Goal: Information Seeking & Learning: Find specific fact

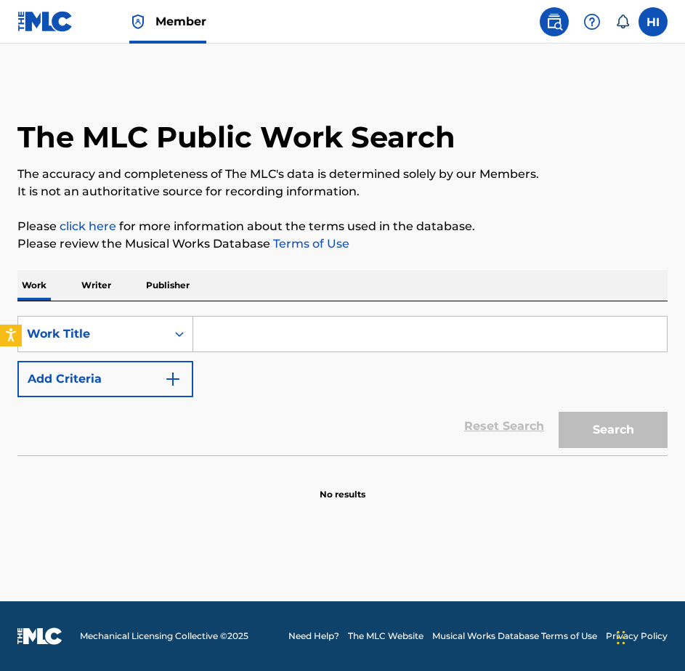
click at [203, 338] on input "Search Form" at bounding box center [429, 334] width 473 height 35
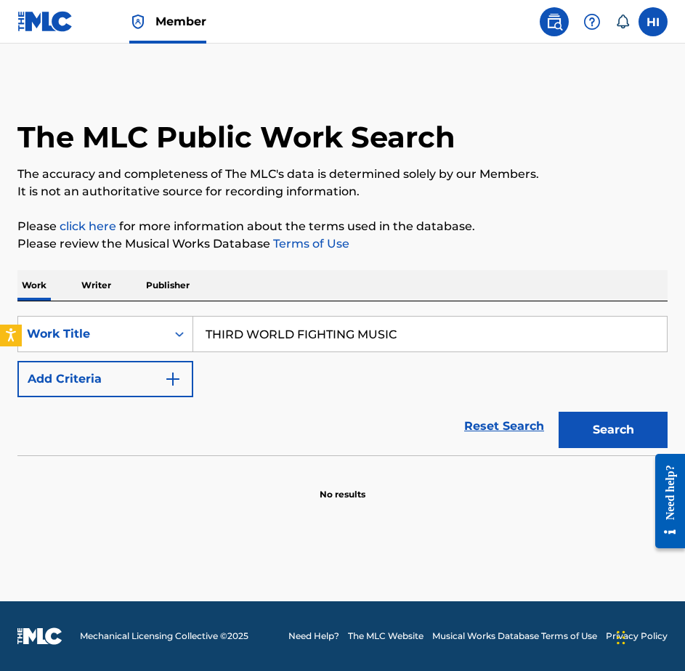
type input "THIRD WORLD FIGHTING MUSIC"
click at [558, 412] on button "Search" at bounding box center [612, 430] width 109 height 36
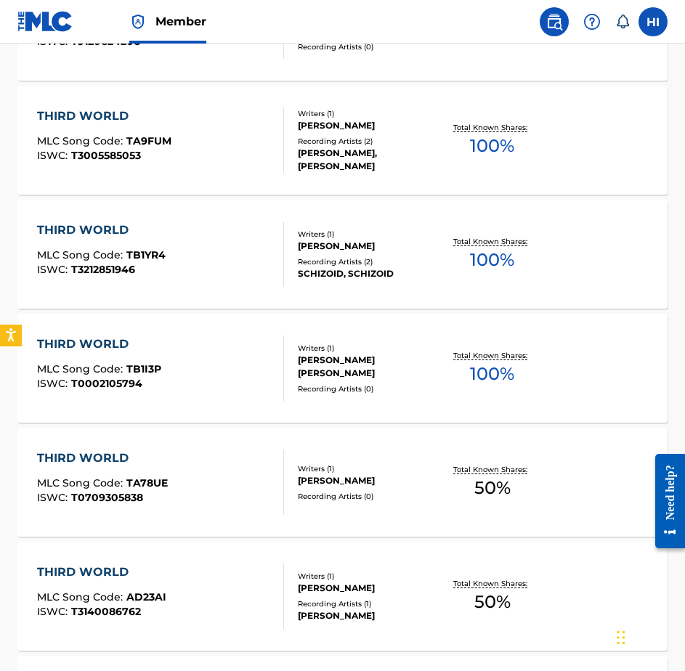
scroll to position [169, 0]
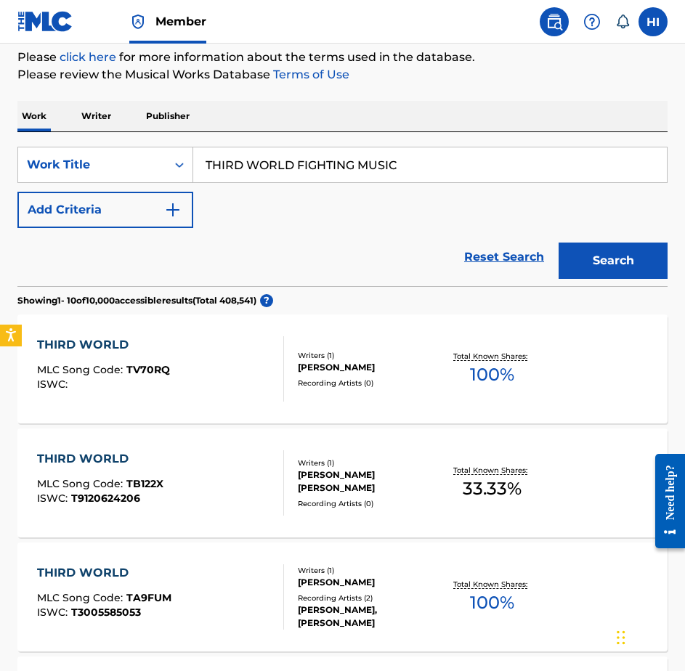
click at [158, 203] on button "Add Criteria" at bounding box center [105, 210] width 176 height 36
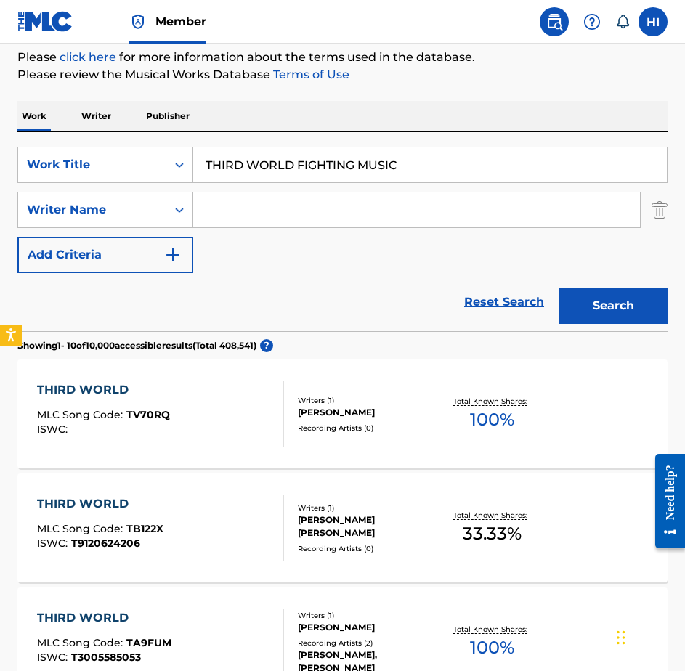
click at [217, 212] on input "Search Form" at bounding box center [416, 209] width 447 height 35
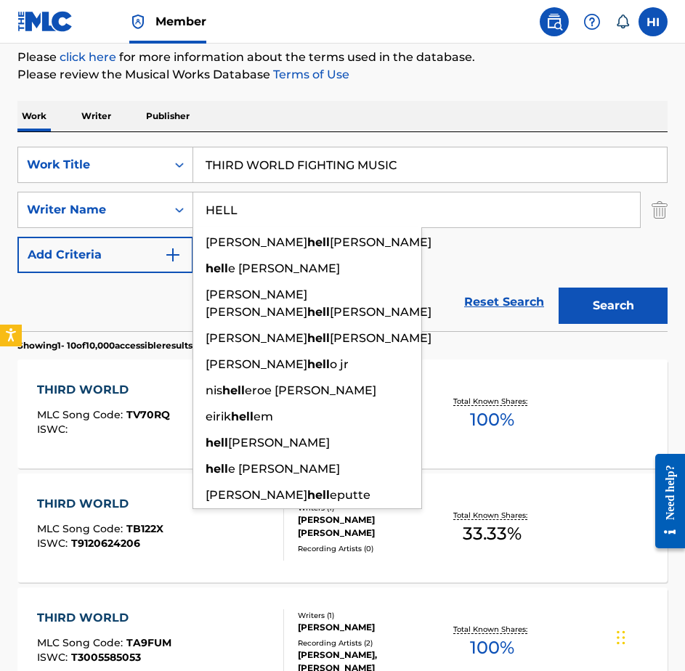
type input "HELL"
click at [558, 288] on button "Search" at bounding box center [612, 306] width 109 height 36
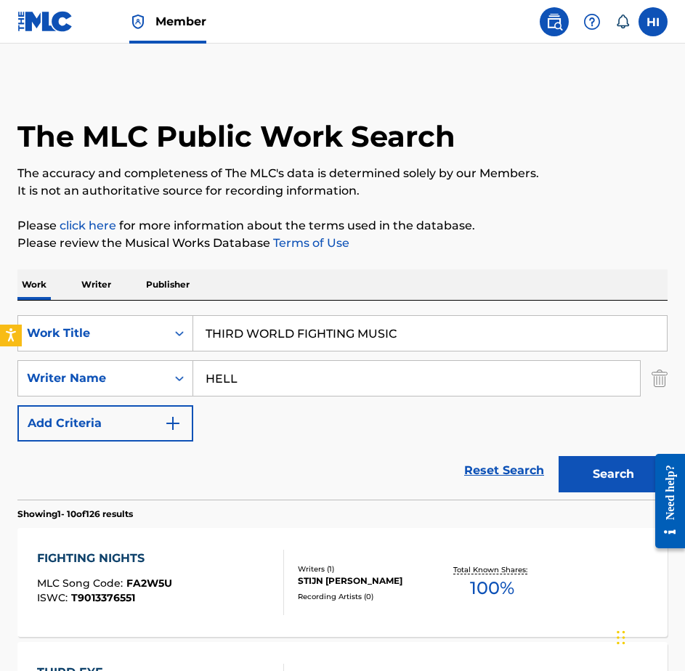
scroll to position [0, 0]
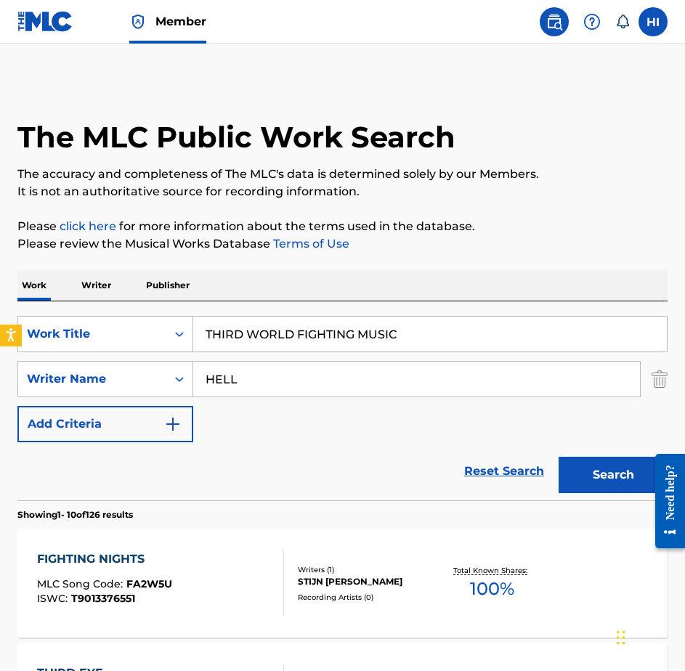
click at [250, 327] on input "THIRD WORLD FIGHTING MUSIC" at bounding box center [429, 334] width 473 height 35
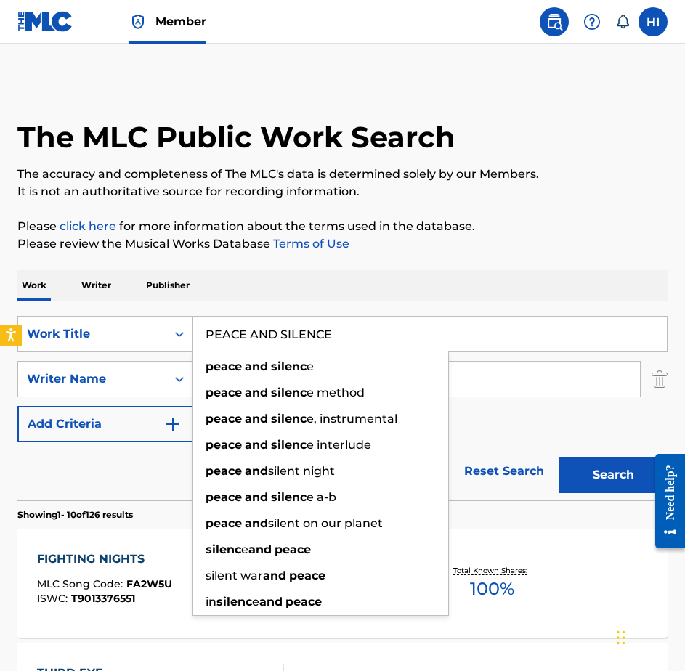
click at [558, 457] on button "Search" at bounding box center [612, 475] width 109 height 36
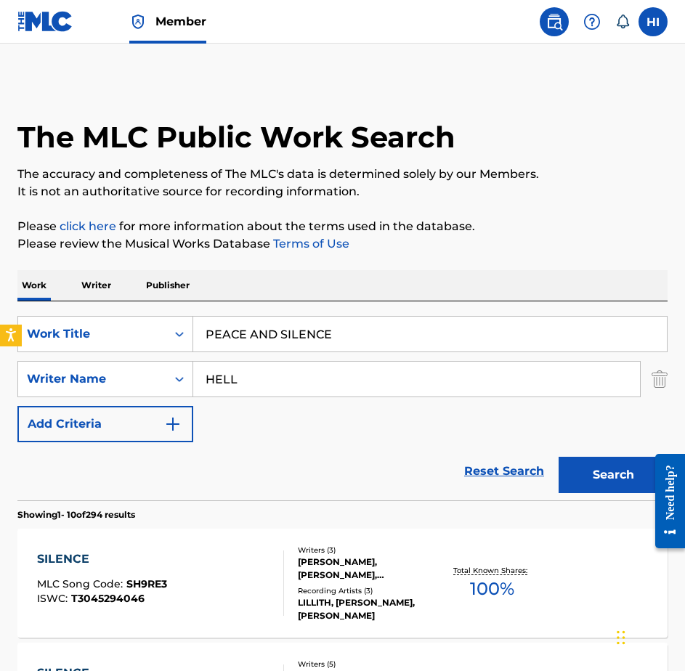
click at [259, 325] on input "PEACE AND SILENCE" at bounding box center [429, 334] width 473 height 35
click at [558, 457] on button "Search" at bounding box center [612, 475] width 109 height 36
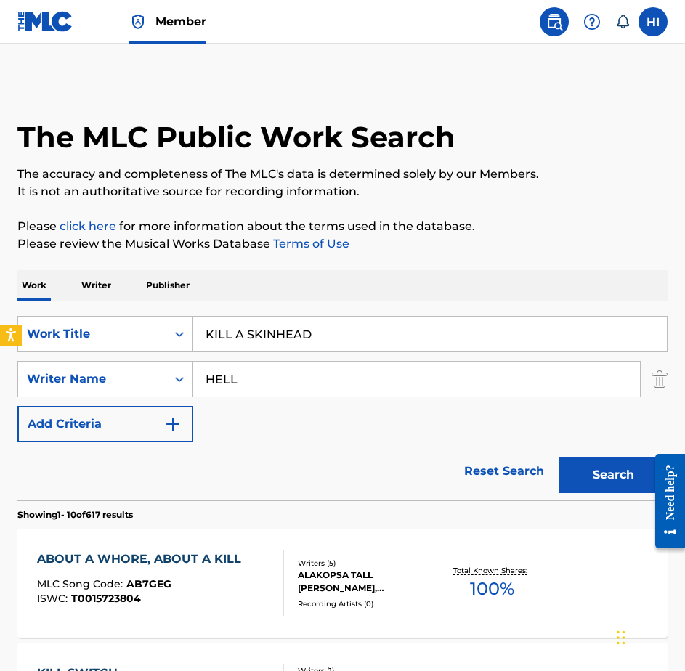
click at [262, 324] on input "KILL A SKINHEAD" at bounding box center [429, 334] width 473 height 35
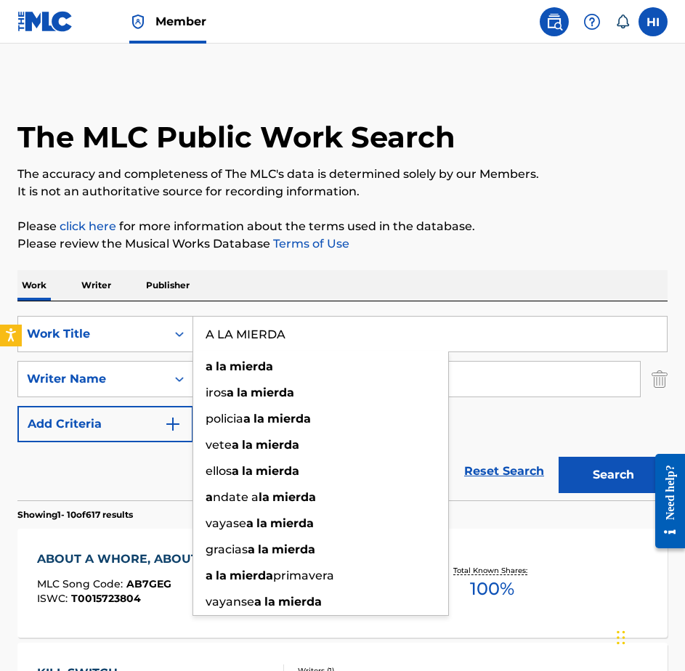
type input "A LA MIERDA"
click at [558, 457] on button "Search" at bounding box center [612, 475] width 109 height 36
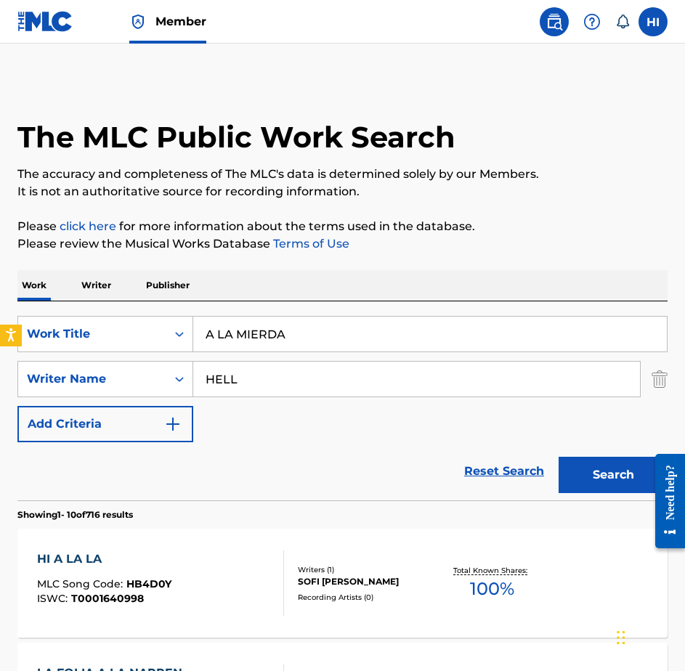
click at [36, 26] on img at bounding box center [45, 21] width 56 height 21
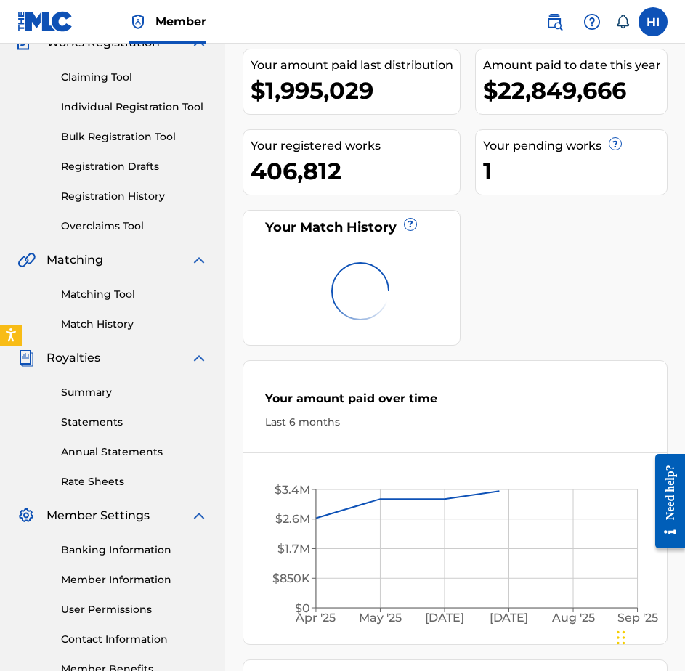
scroll to position [169, 0]
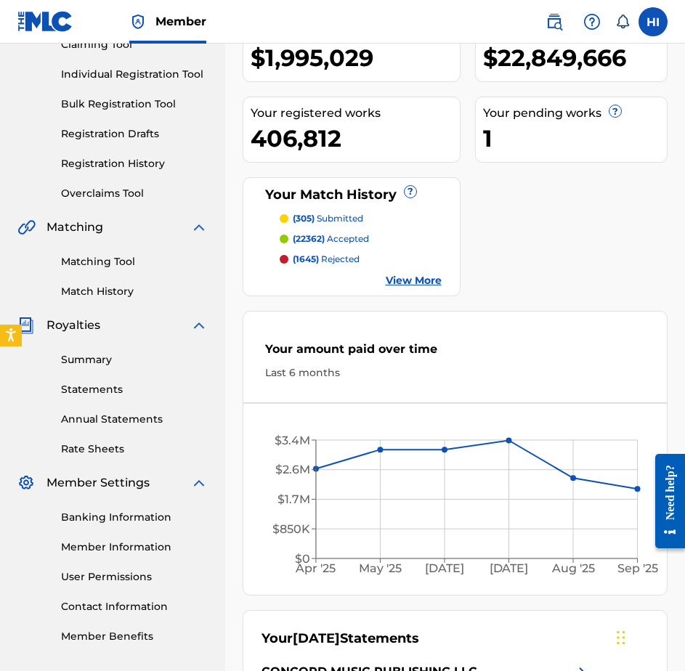
click at [110, 261] on link "Matching Tool" at bounding box center [134, 261] width 147 height 15
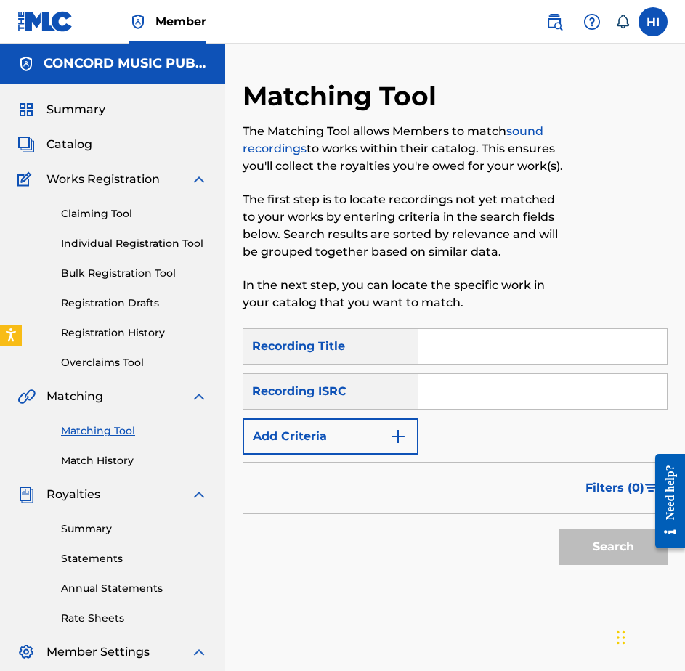
click at [467, 335] on input "Search Form" at bounding box center [542, 346] width 248 height 35
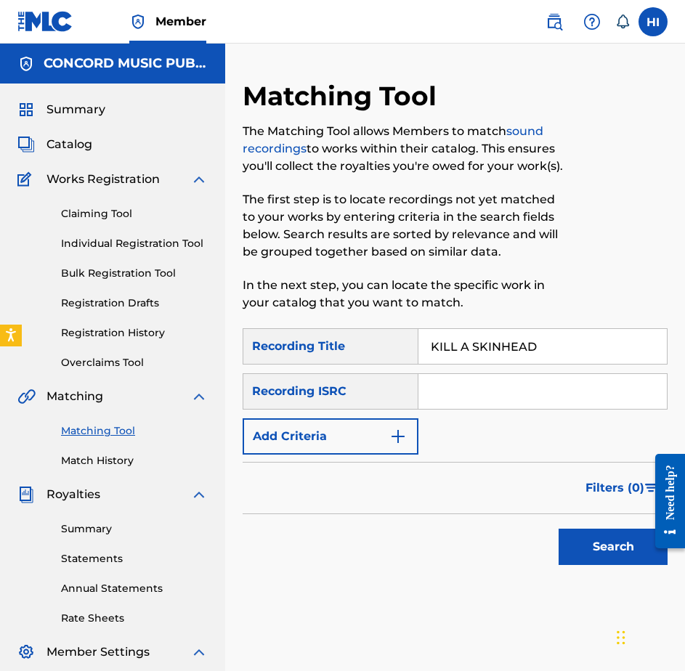
type input "KILL A SKINHEAD"
click at [608, 547] on button "Search" at bounding box center [612, 547] width 109 height 36
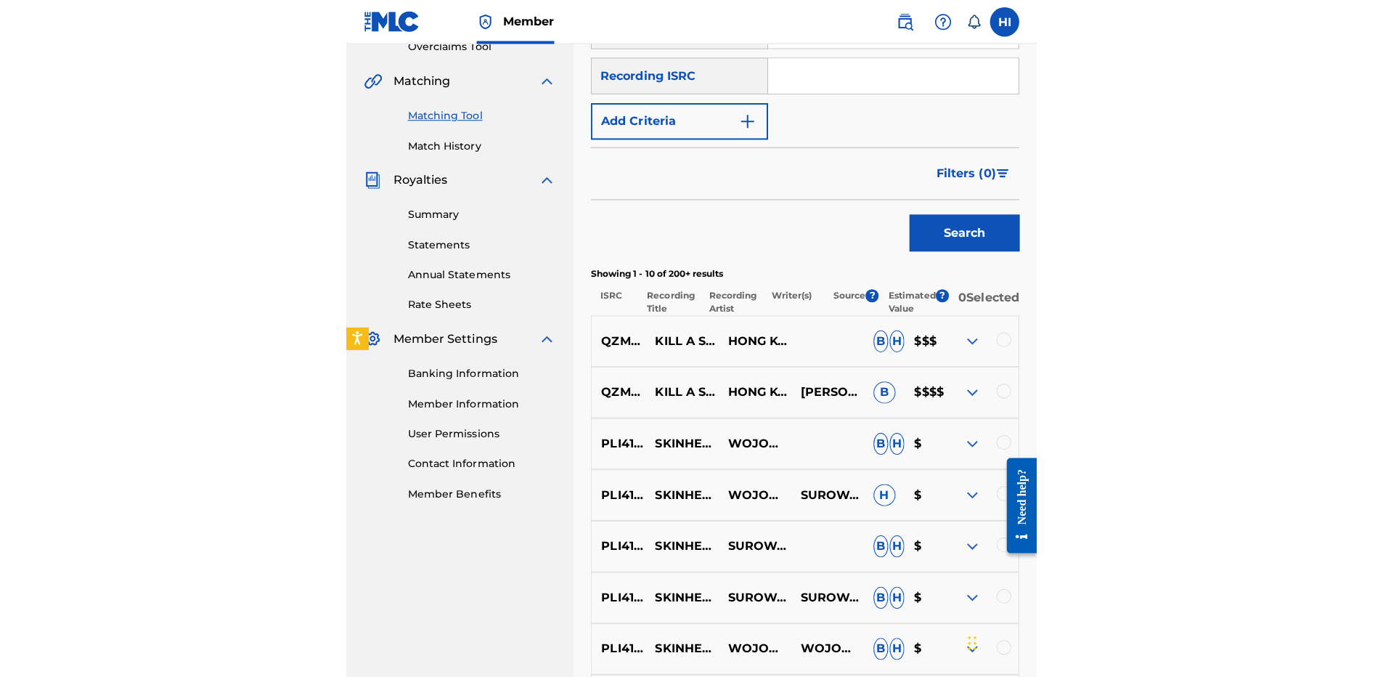
scroll to position [339, 0]
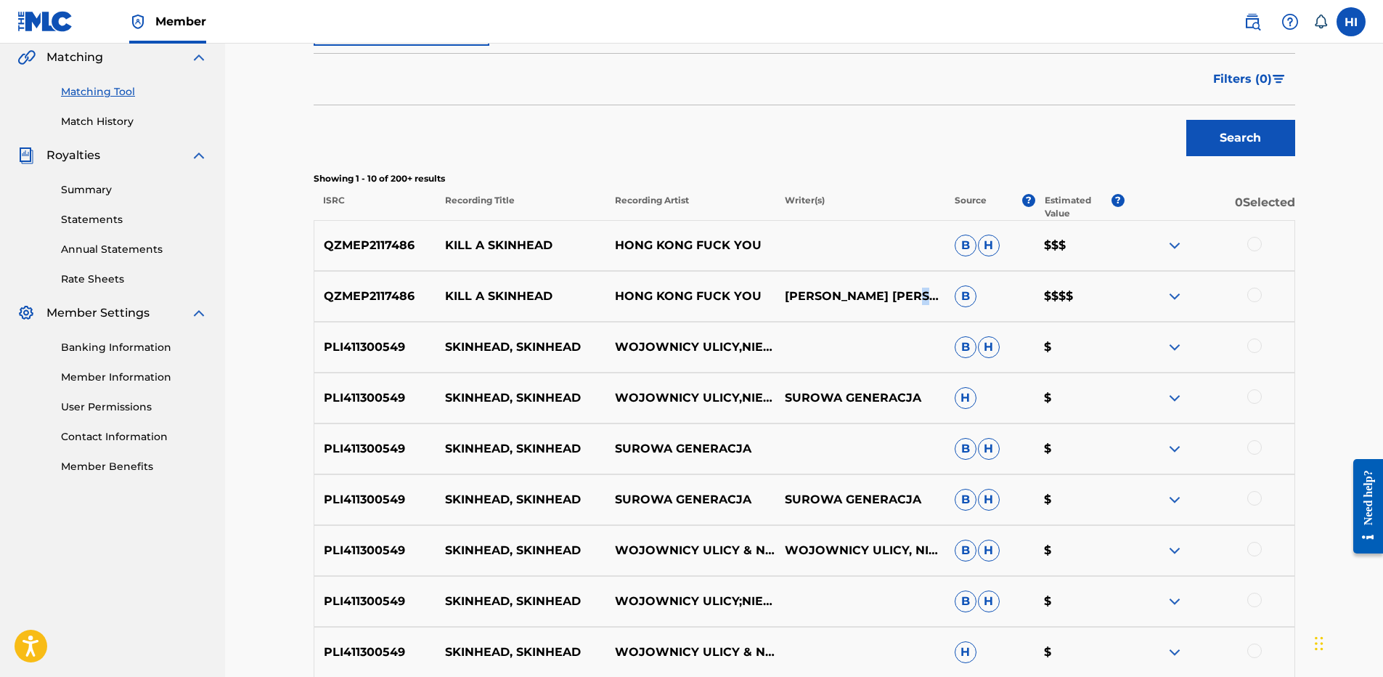
drag, startPoint x: 789, startPoint y: 304, endPoint x: 826, endPoint y: 307, distance: 37.9
click at [684, 305] on p "[PERSON_NAME] [PERSON_NAME]" at bounding box center [860, 296] width 170 height 17
drag, startPoint x: 826, startPoint y: 307, endPoint x: 817, endPoint y: 307, distance: 9.4
drag, startPoint x: 817, startPoint y: 307, endPoint x: 928, endPoint y: 129, distance: 209.7
click at [684, 129] on div "Search" at bounding box center [805, 134] width 982 height 58
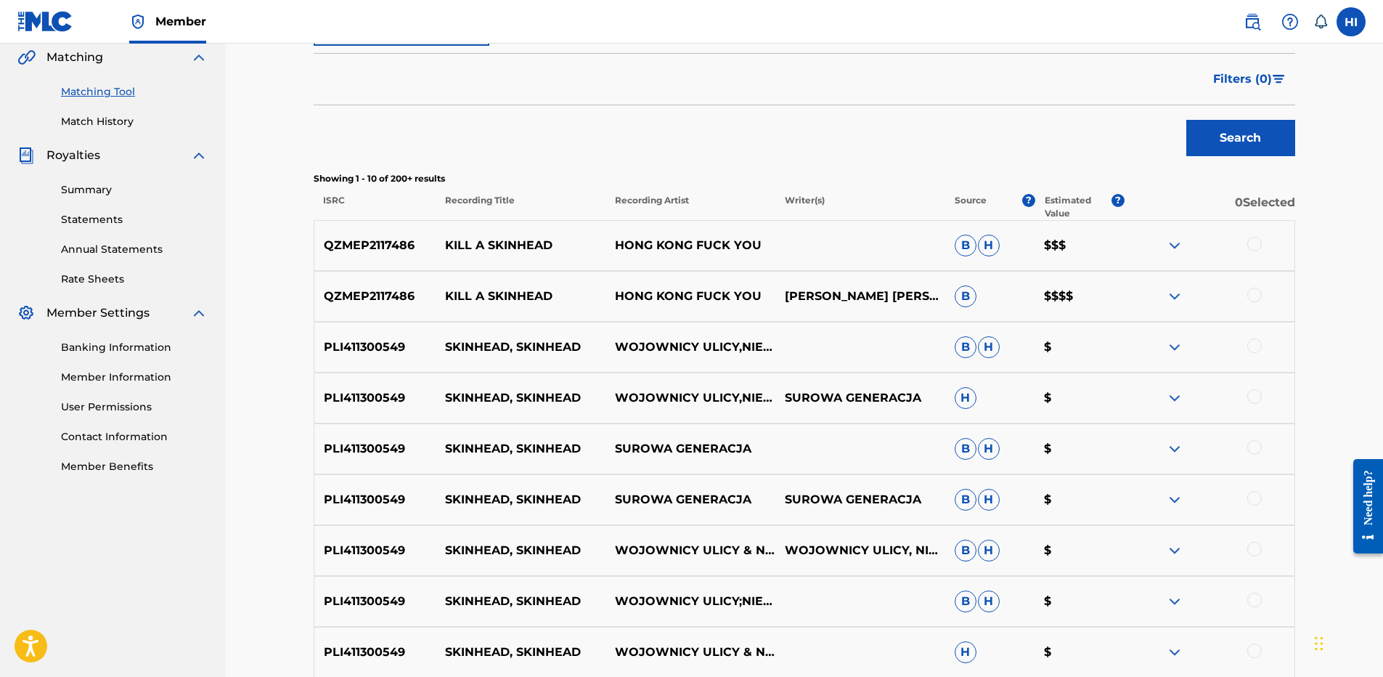
click at [684, 304] on p "[PERSON_NAME] [PERSON_NAME]" at bounding box center [860, 296] width 170 height 17
copy p "DUYAO"
click at [684, 296] on img at bounding box center [1174, 296] width 17 height 17
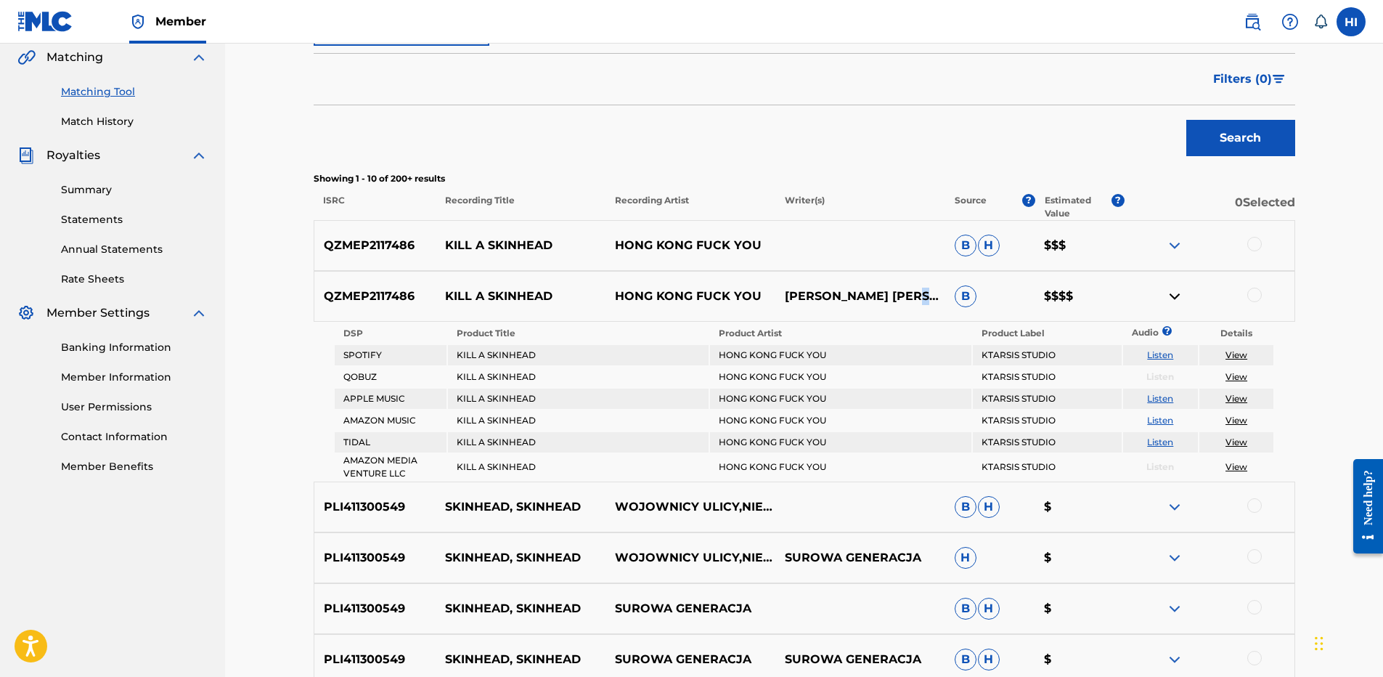
click at [684, 291] on img at bounding box center [1174, 296] width 17 height 17
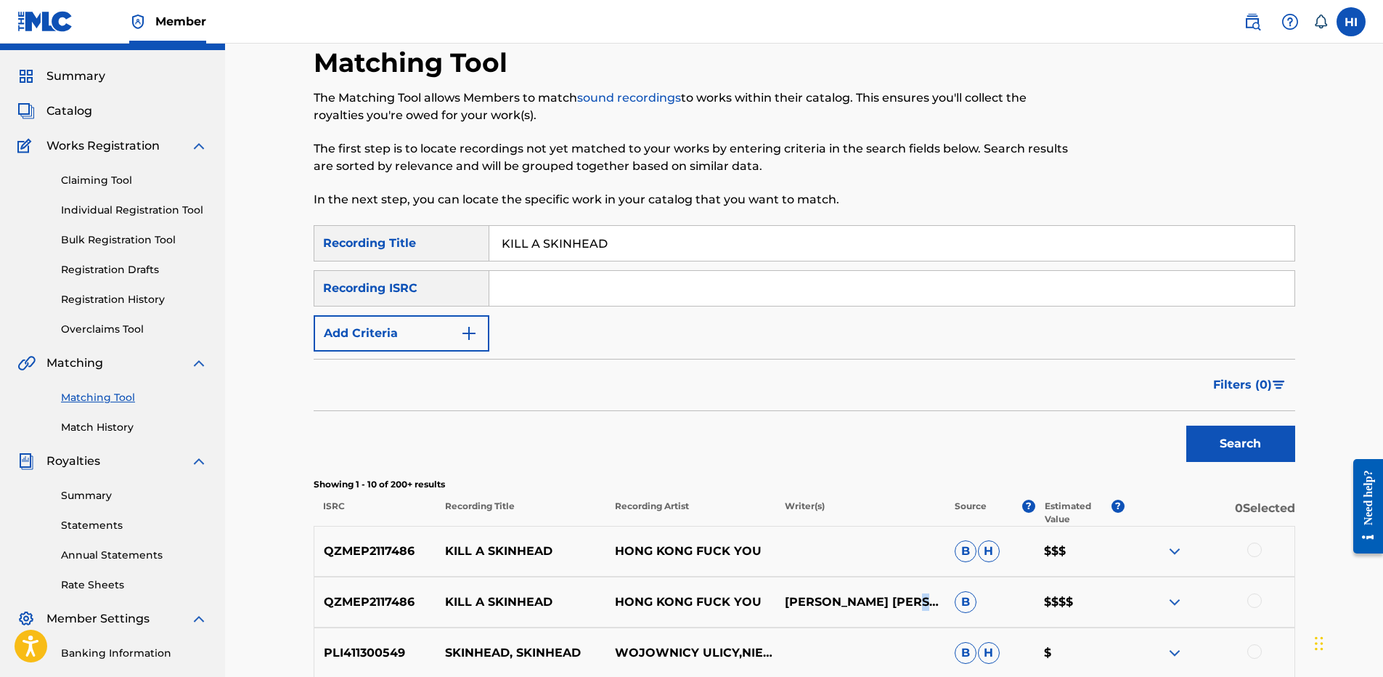
scroll to position [0, 0]
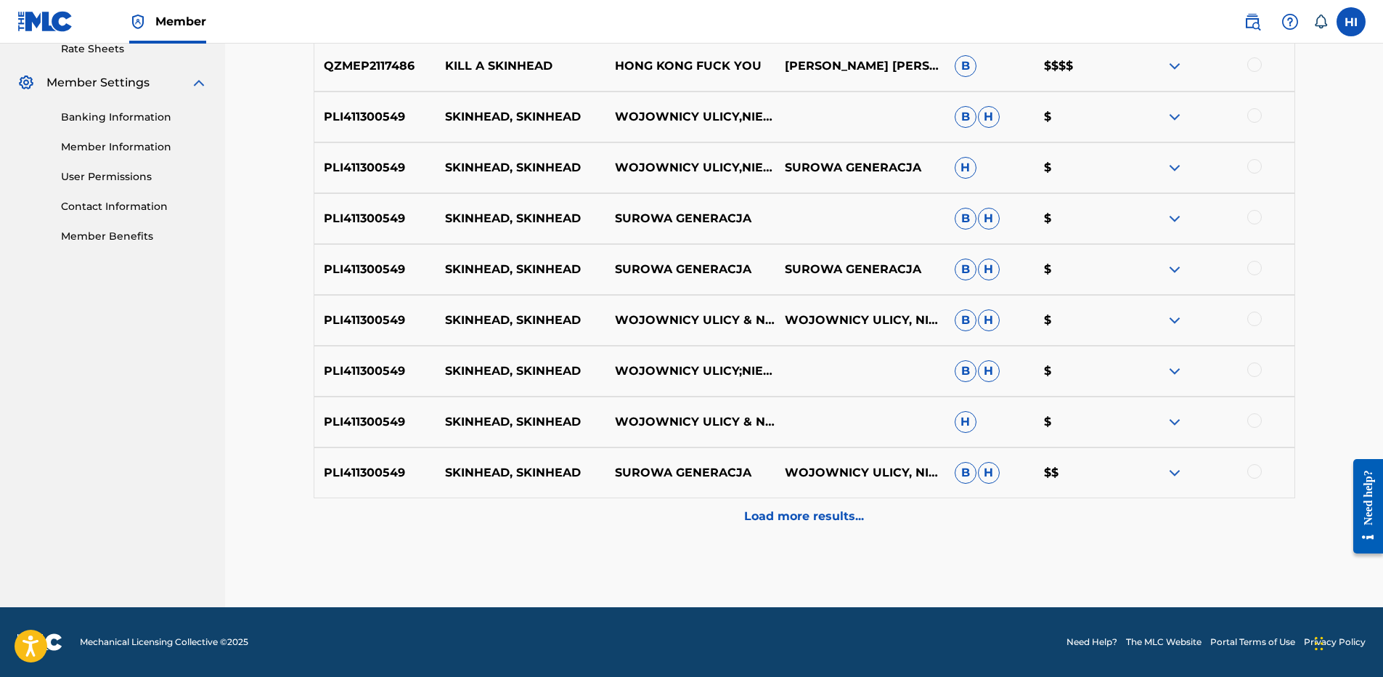
click at [684, 515] on div "Load more results..." at bounding box center [805, 516] width 982 height 36
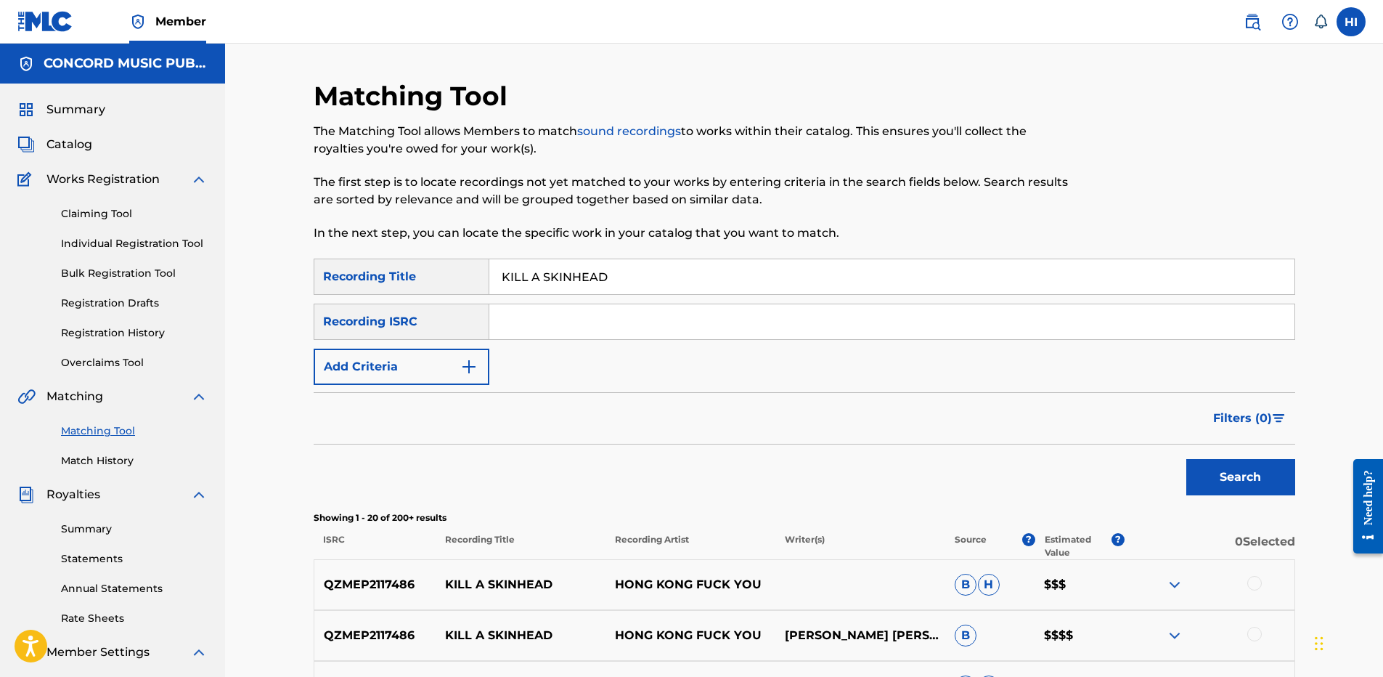
click at [164, 23] on span "Member" at bounding box center [180, 21] width 51 height 17
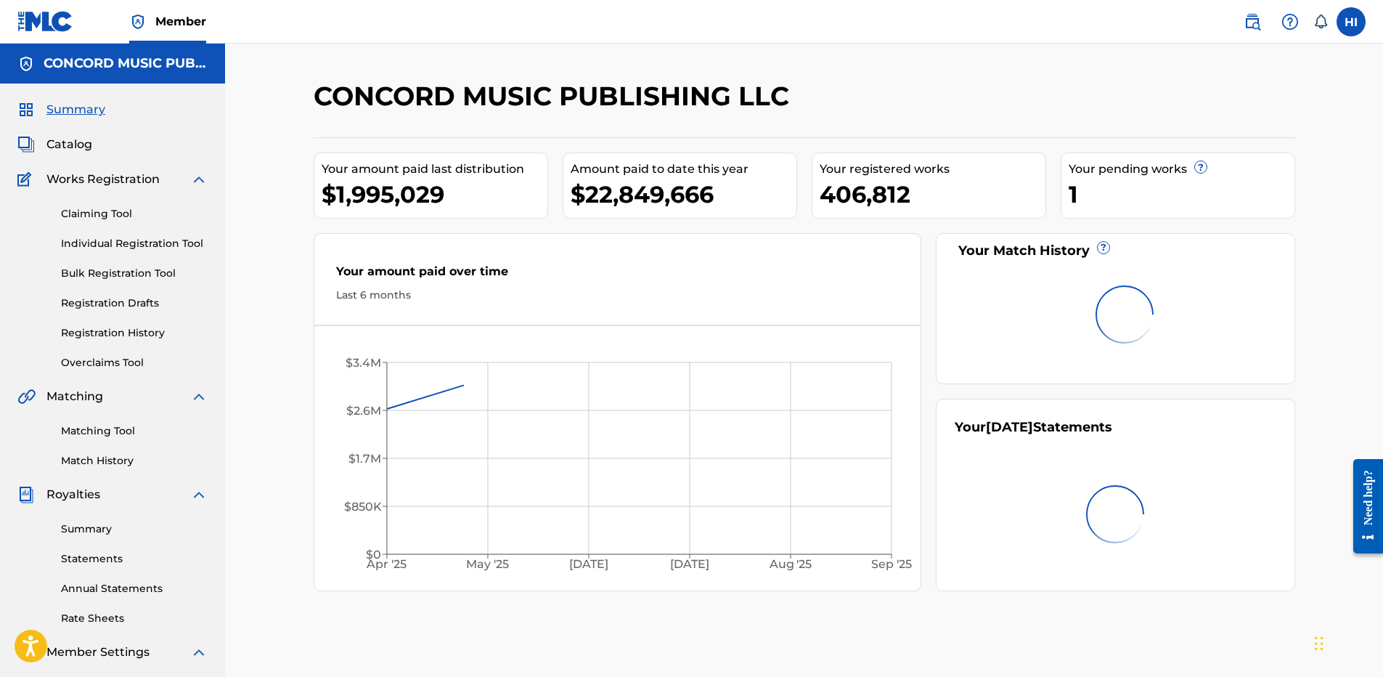
click at [58, 22] on img at bounding box center [45, 21] width 56 height 21
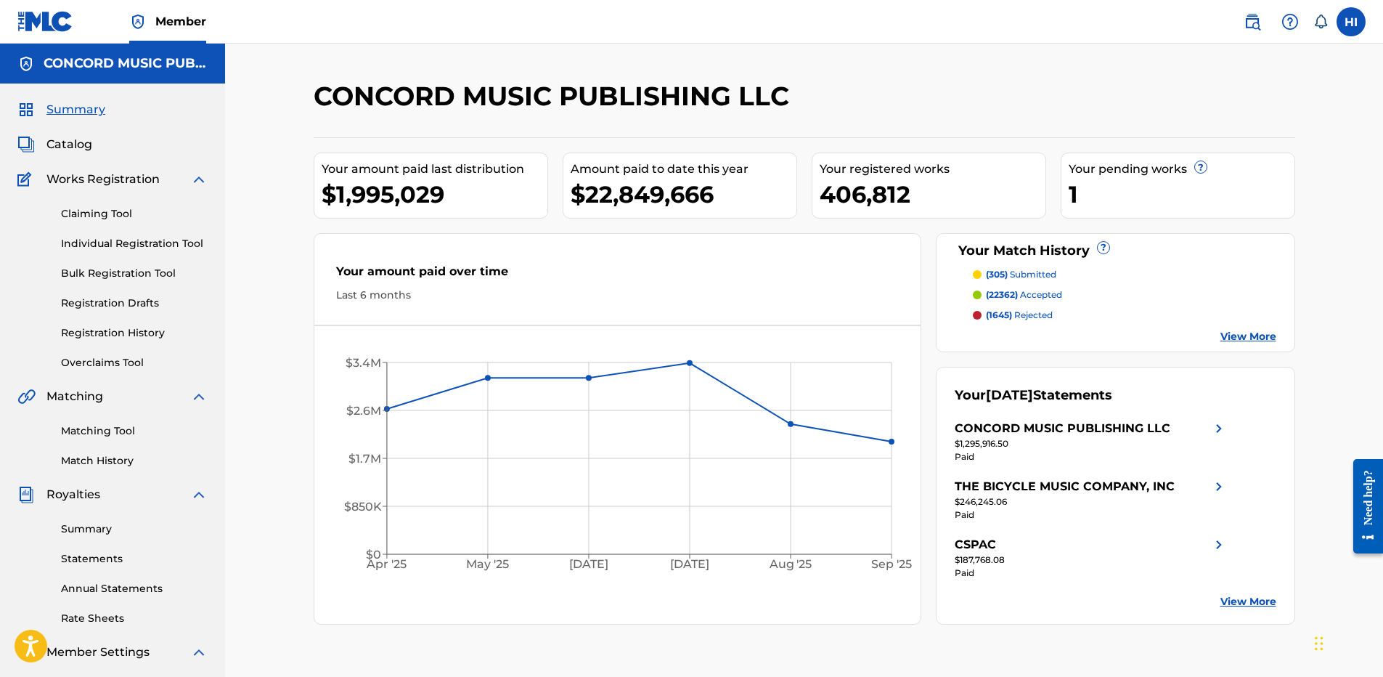
drag, startPoint x: 909, startPoint y: 76, endPoint x: 753, endPoint y: 33, distance: 161.7
click at [684, 75] on div "CONCORD MUSIC PUBLISHING LLC Your amount paid last distribution $1,995,029 Amou…" at bounding box center [804, 437] width 1158 height 787
drag, startPoint x: 110, startPoint y: 428, endPoint x: 128, endPoint y: 417, distance: 20.9
click at [110, 428] on link "Matching Tool" at bounding box center [134, 430] width 147 height 15
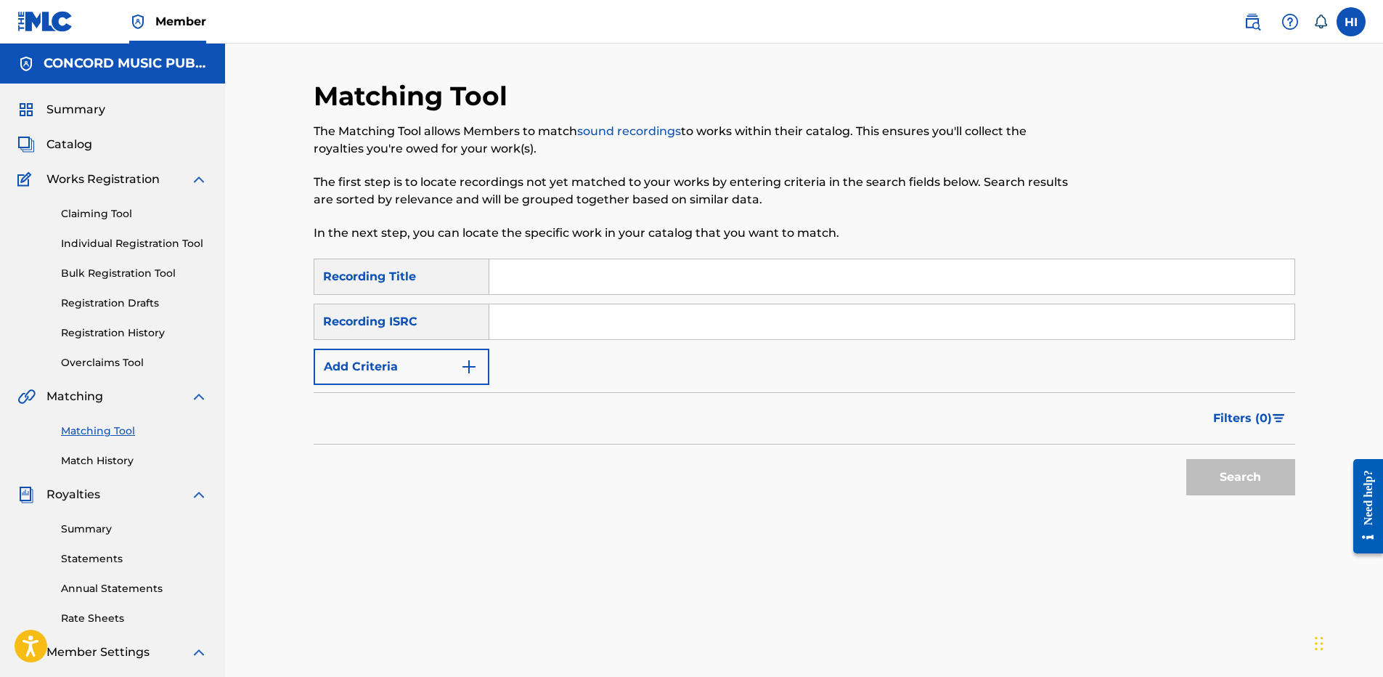
click at [598, 274] on input "Search Form" at bounding box center [891, 276] width 805 height 35
type input "freaky"
click at [380, 373] on button "Add Criteria" at bounding box center [402, 367] width 176 height 36
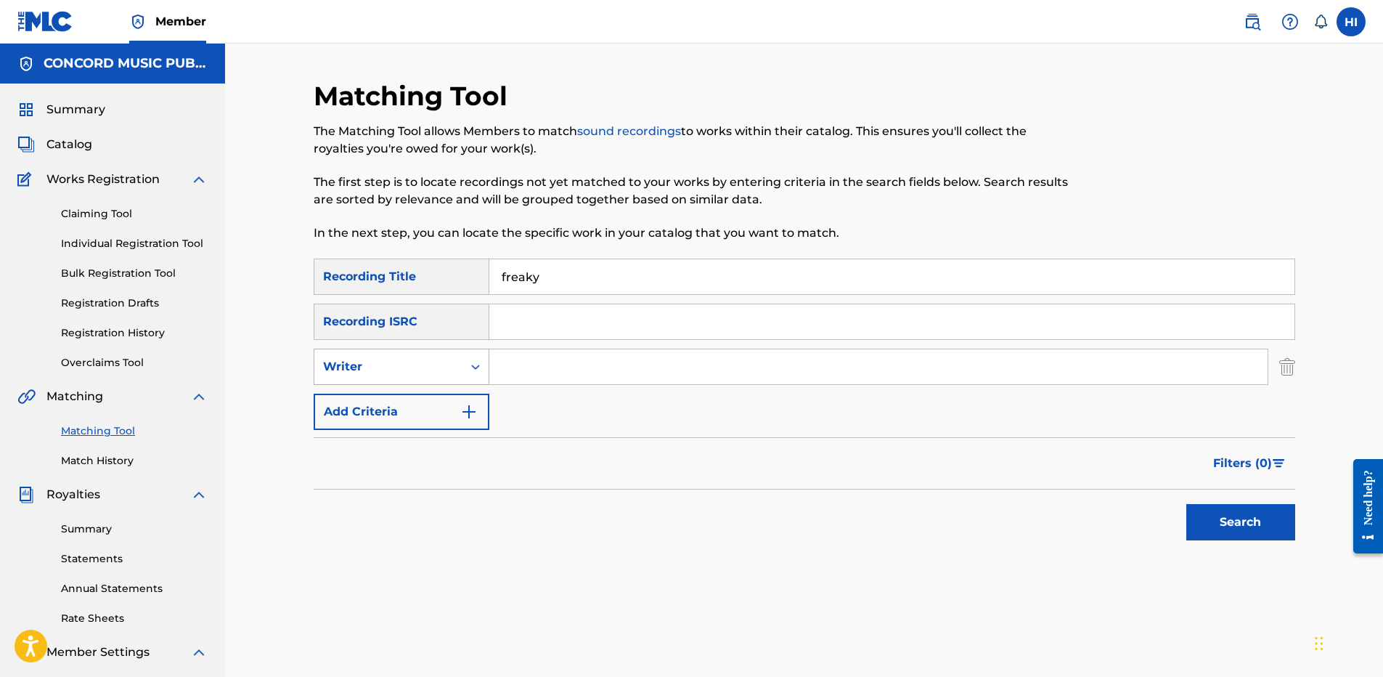
click at [488, 370] on div "Search Form" at bounding box center [476, 367] width 26 height 26
click at [452, 397] on div "Recording Artist" at bounding box center [401, 403] width 174 height 36
click at [570, 372] on input "Search Form" at bounding box center [878, 366] width 778 height 35
type input "upchuck"
click at [684, 504] on button "Search" at bounding box center [1240, 522] width 109 height 36
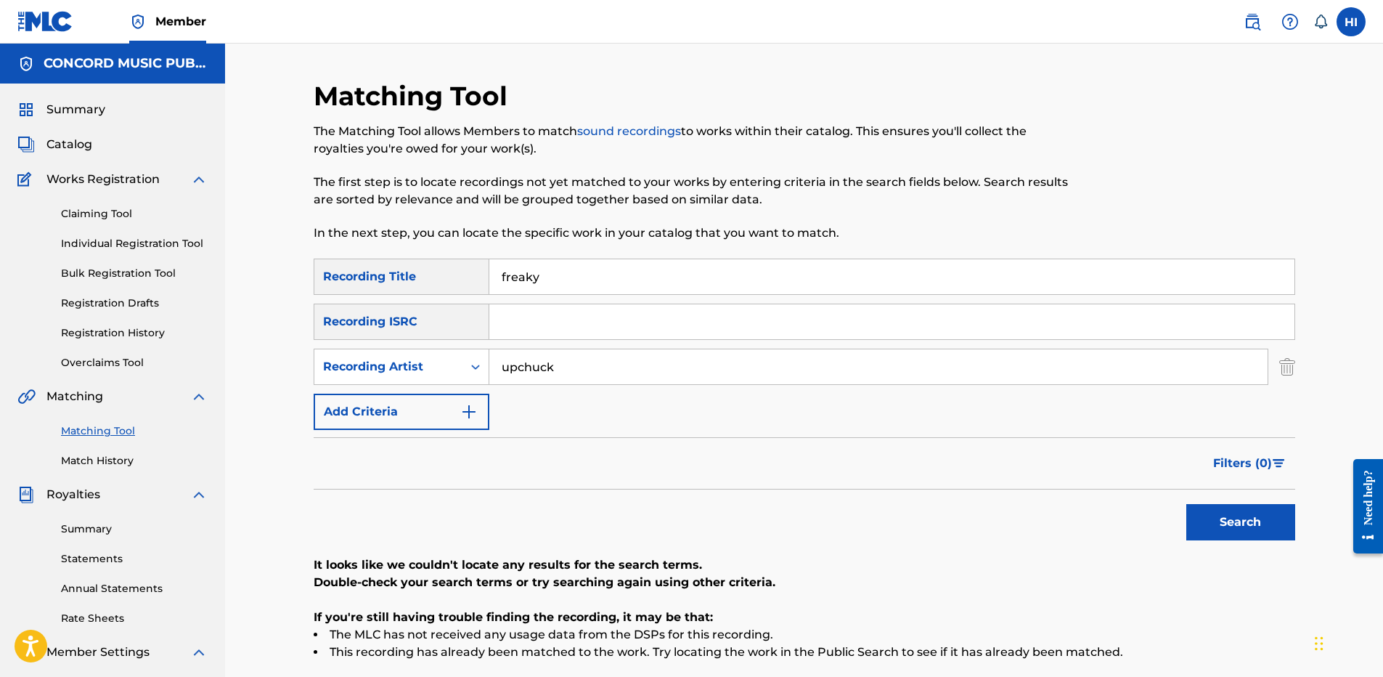
click at [617, 274] on input "freaky" at bounding box center [891, 276] width 805 height 35
type input "hush toy"
click at [684, 504] on button "Search" at bounding box center [1240, 522] width 109 height 36
click at [532, 317] on input "Search Form" at bounding box center [891, 321] width 805 height 35
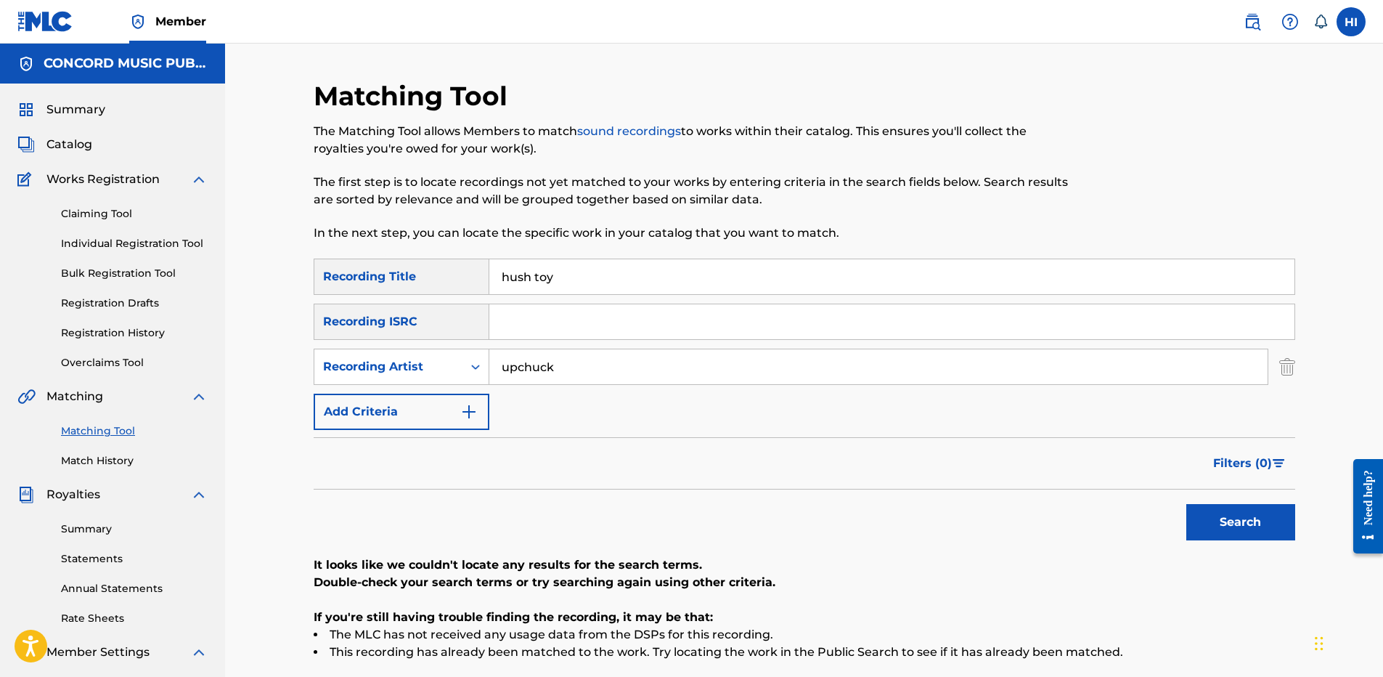
paste input "USA2Z2300494"
type input "USA2Z2300494"
click at [684, 520] on button "Search" at bounding box center [1240, 522] width 109 height 36
click at [679, 372] on input "upchuck" at bounding box center [878, 366] width 778 height 35
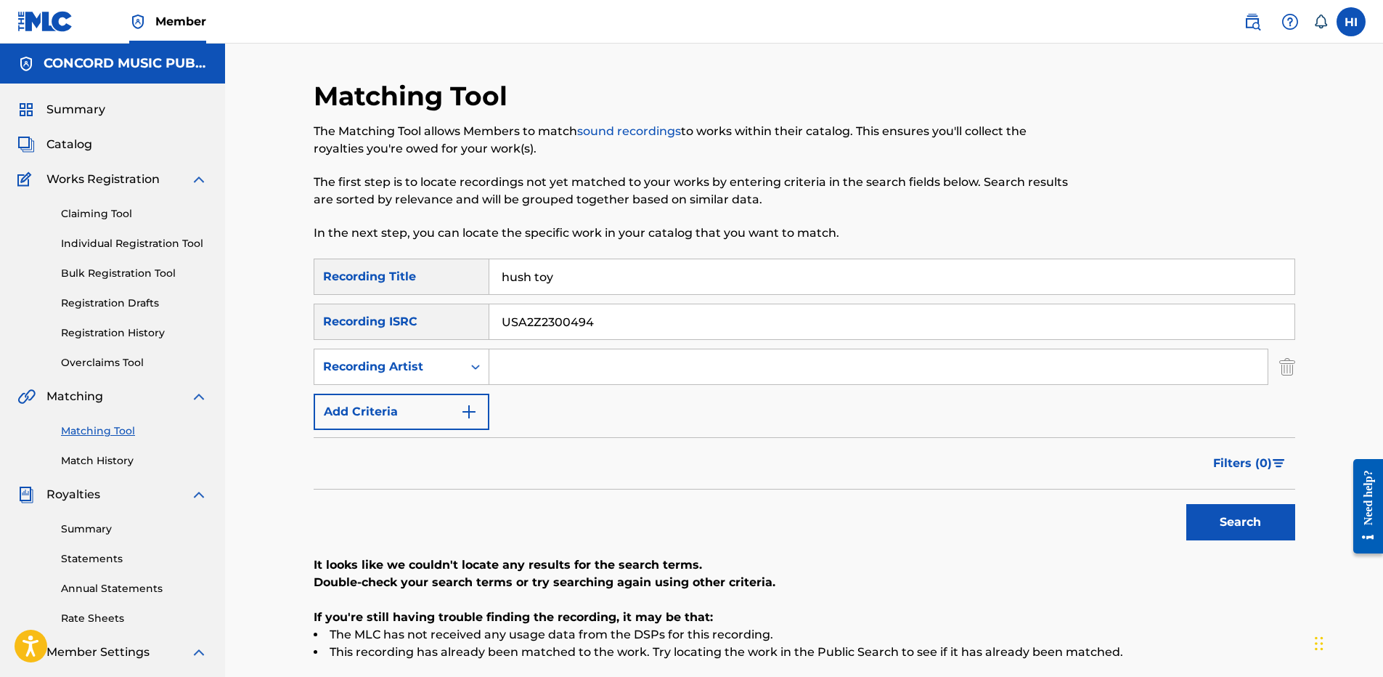
click at [684, 509] on div "Search" at bounding box center [1237, 518] width 116 height 58
click at [684, 527] on button "Search" at bounding box center [1240, 522] width 109 height 36
click at [592, 269] on input "hush toy" at bounding box center [891, 276] width 805 height 35
click at [684, 22] on img at bounding box center [1252, 21] width 17 height 17
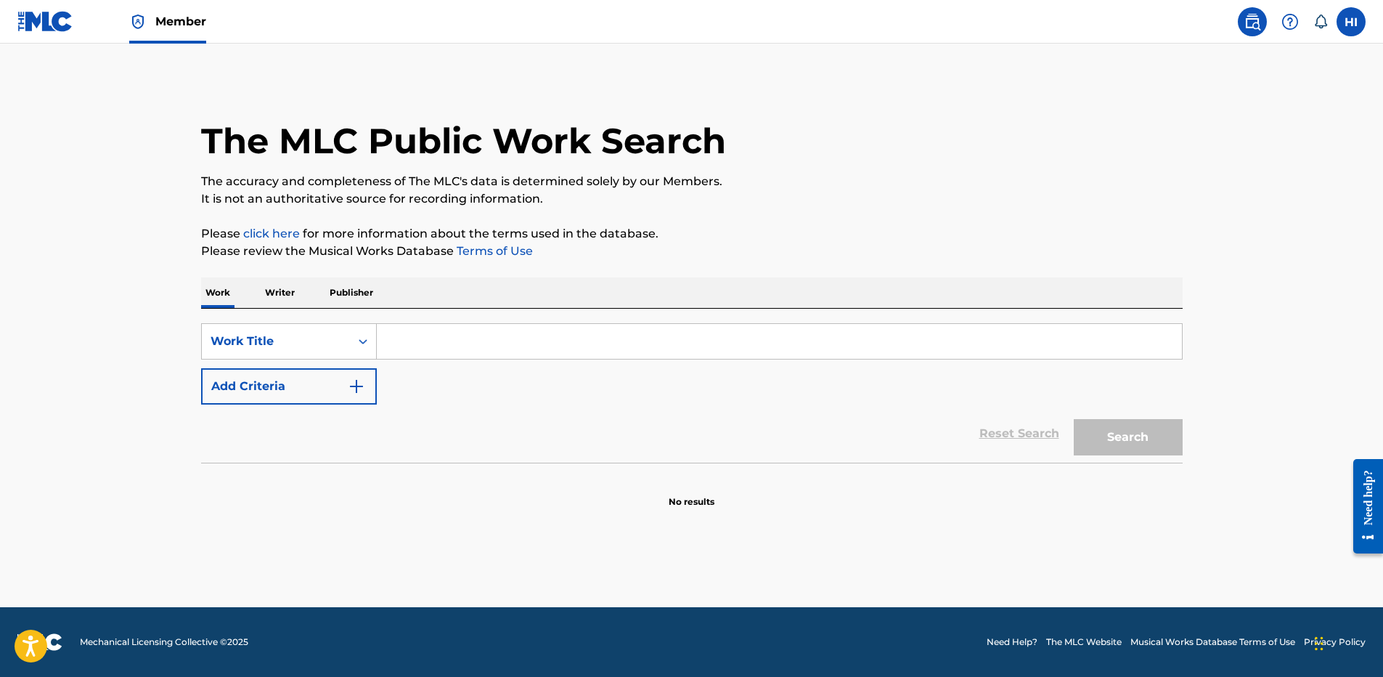
click at [397, 346] on input "Search Form" at bounding box center [779, 341] width 805 height 35
type input "hush toy"
click at [285, 403] on button "Add Criteria" at bounding box center [289, 386] width 176 height 36
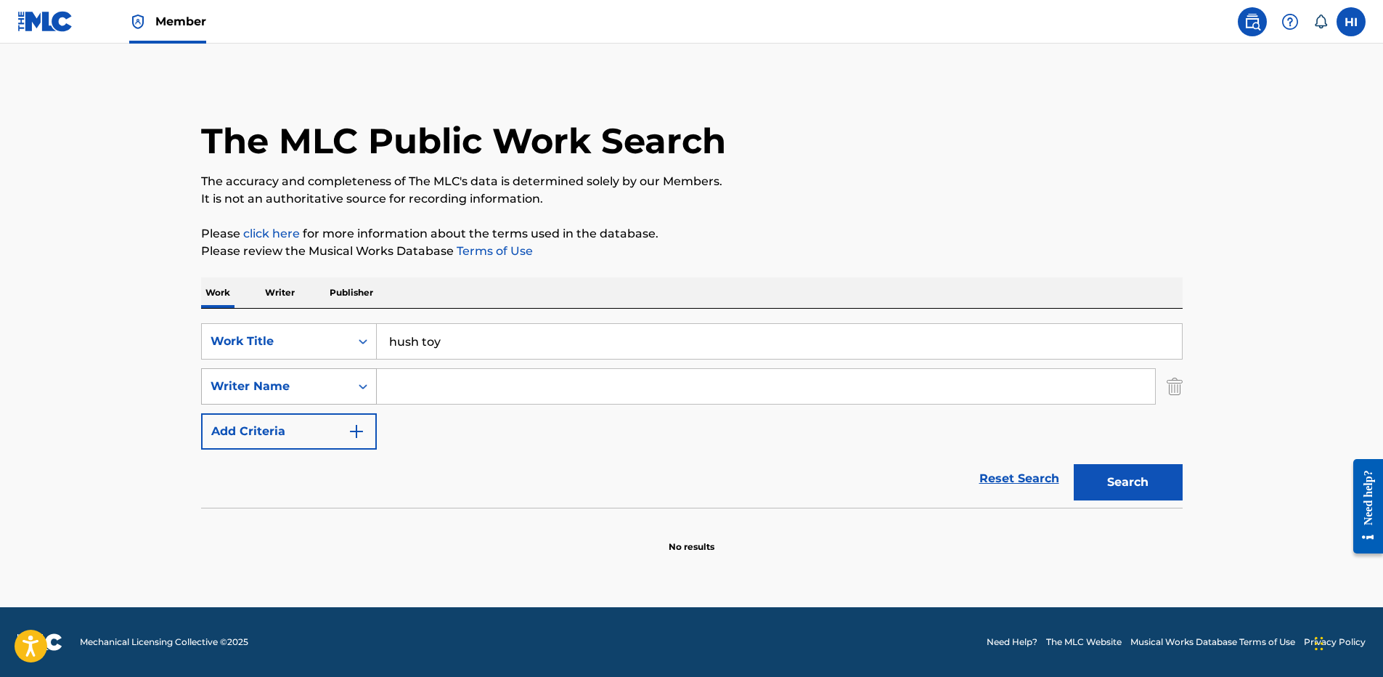
click at [313, 385] on div "Writer Name" at bounding box center [276, 386] width 131 height 17
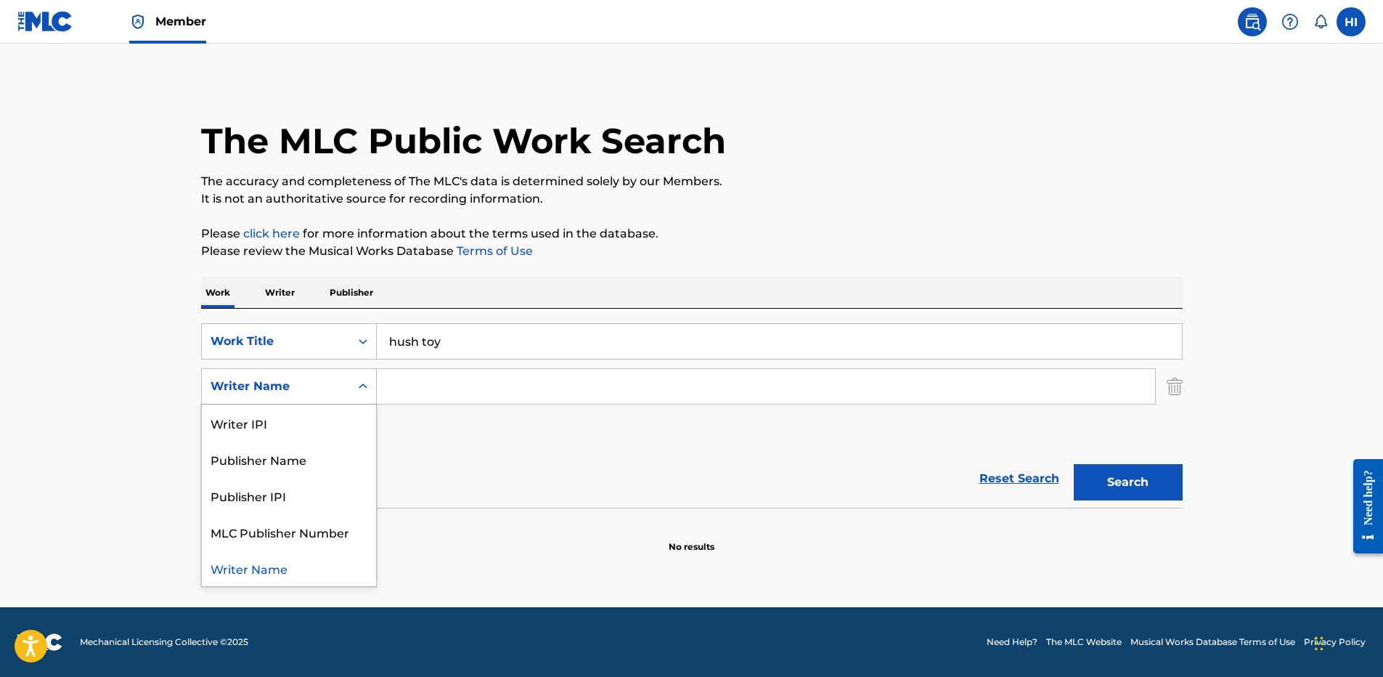
click at [313, 385] on div "Writer Name" at bounding box center [276, 386] width 131 height 17
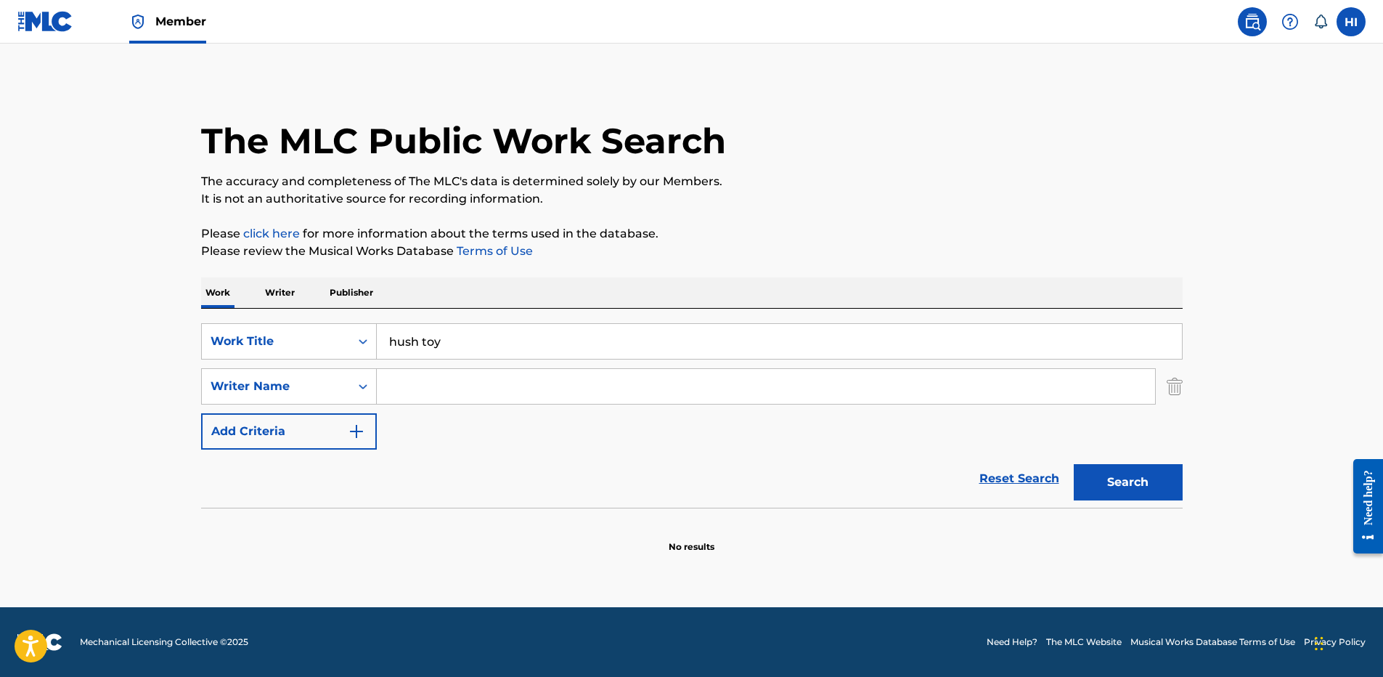
click at [684, 489] on button "Search" at bounding box center [1128, 482] width 109 height 36
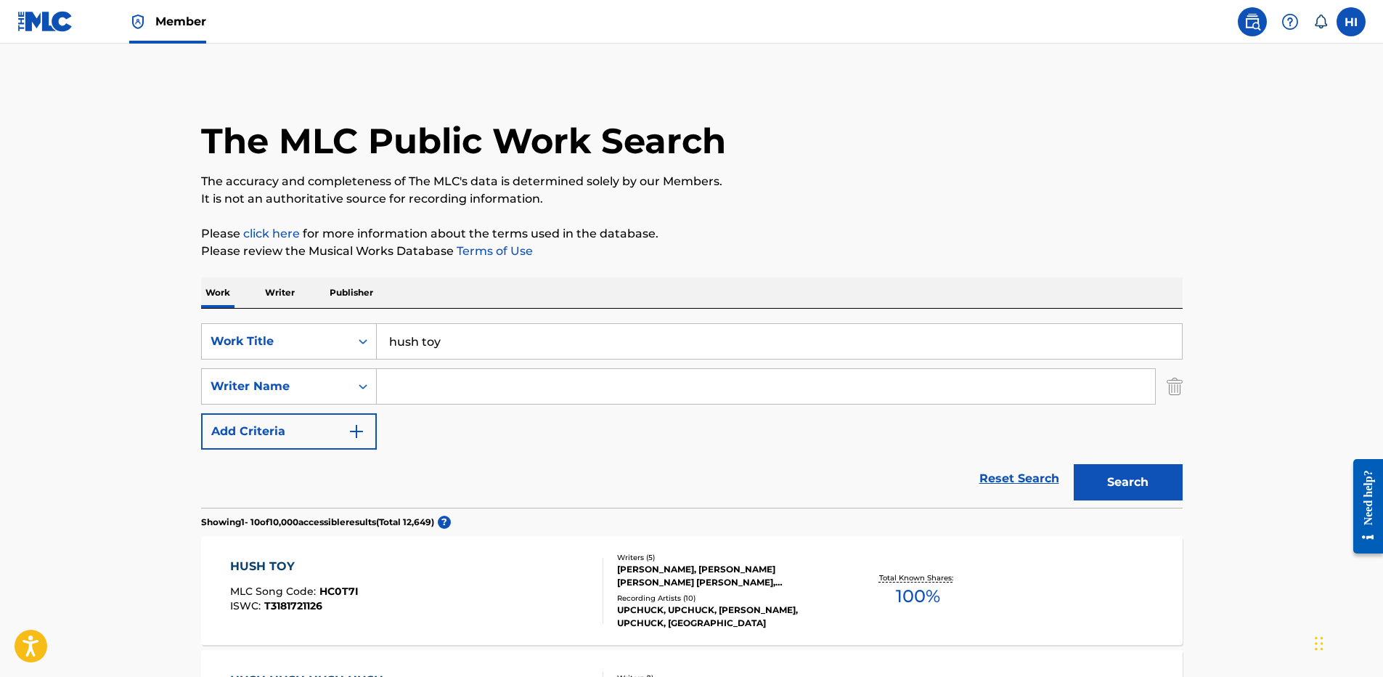
scroll to position [169, 0]
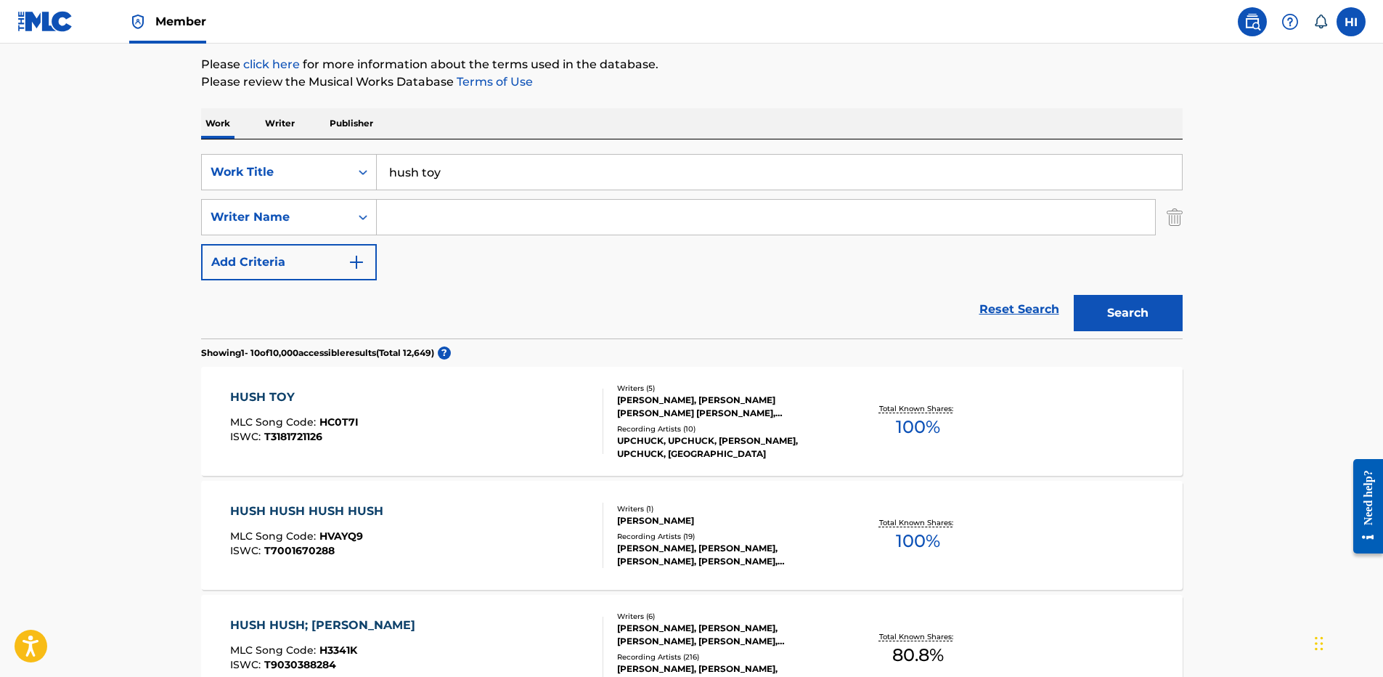
click at [474, 403] on div "HUSH TOY MLC Song Code : HC0T7I ISWC : T3181721126" at bounding box center [416, 420] width 373 height 65
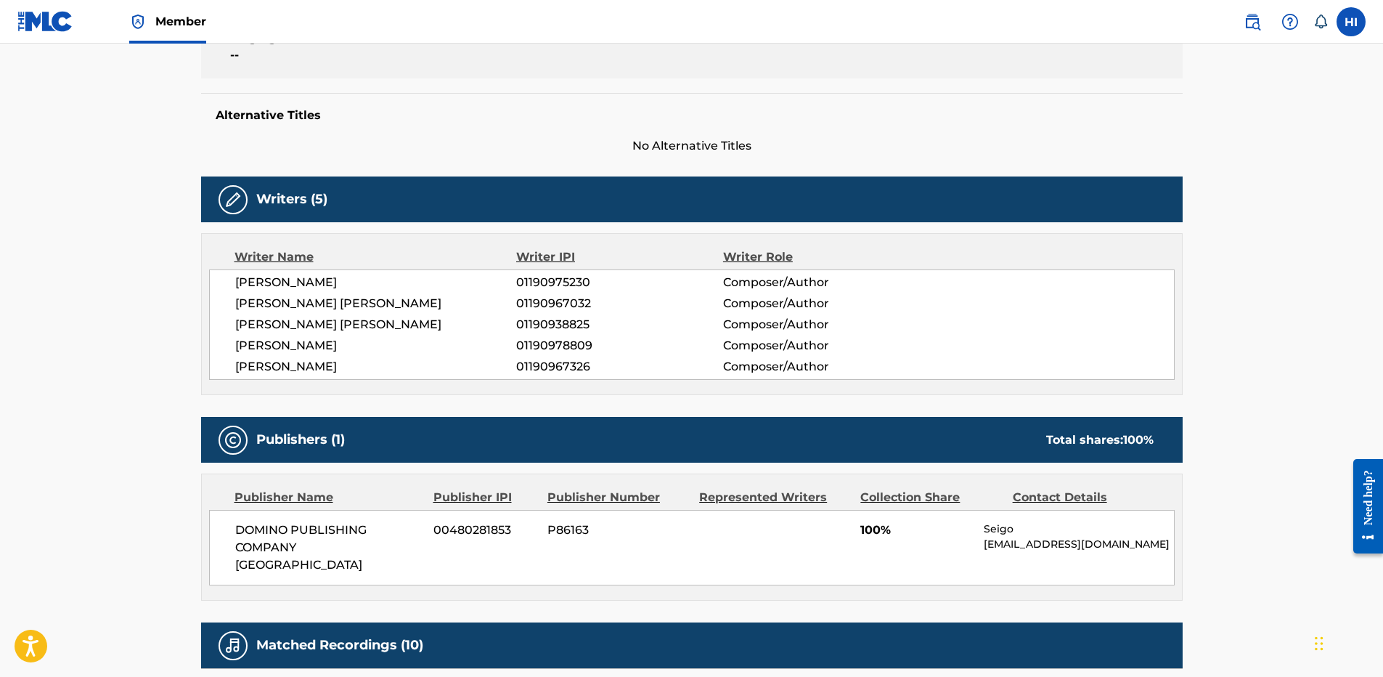
scroll to position [313, 0]
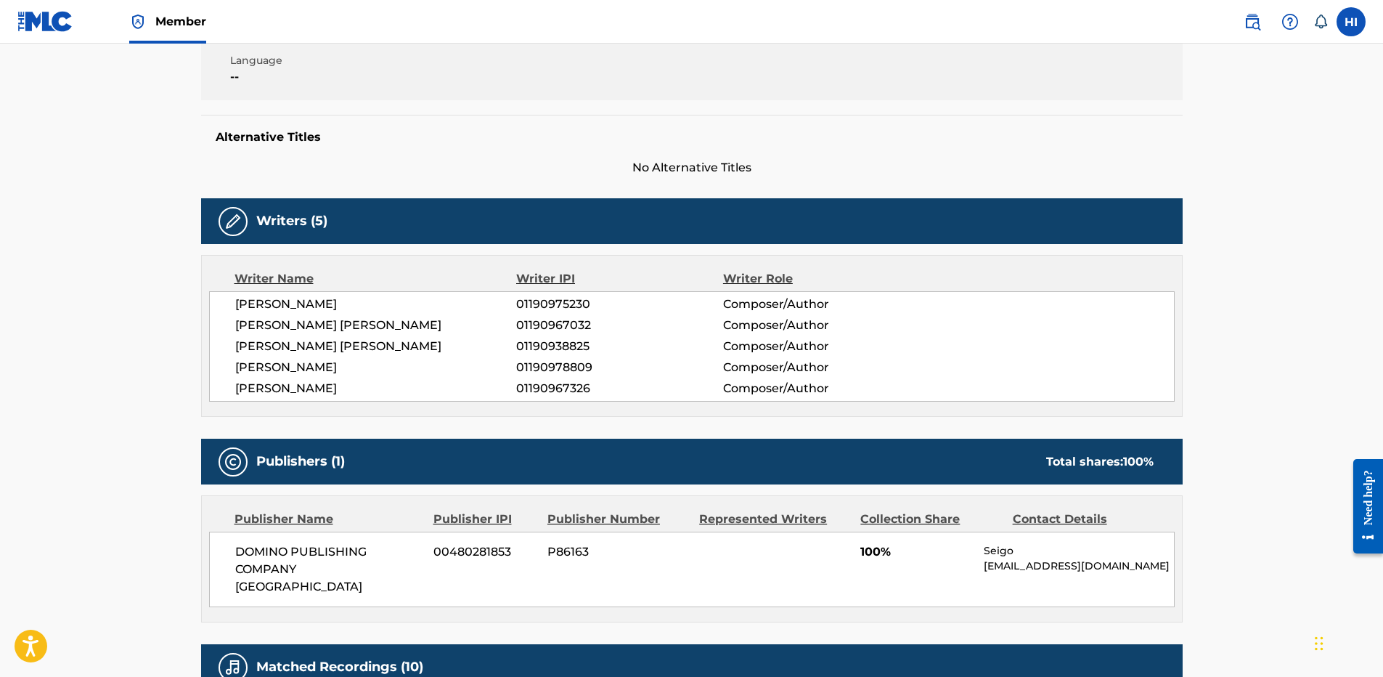
click at [106, 394] on main "< Back to public search results Copy work link HUSH TOY Work Detail Member Work…" at bounding box center [691, 432] width 1383 height 1402
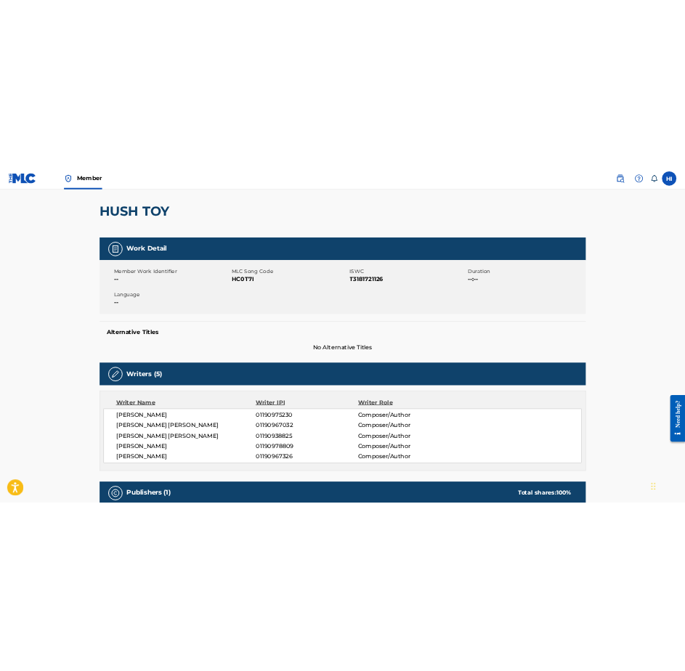
scroll to position [0, 0]
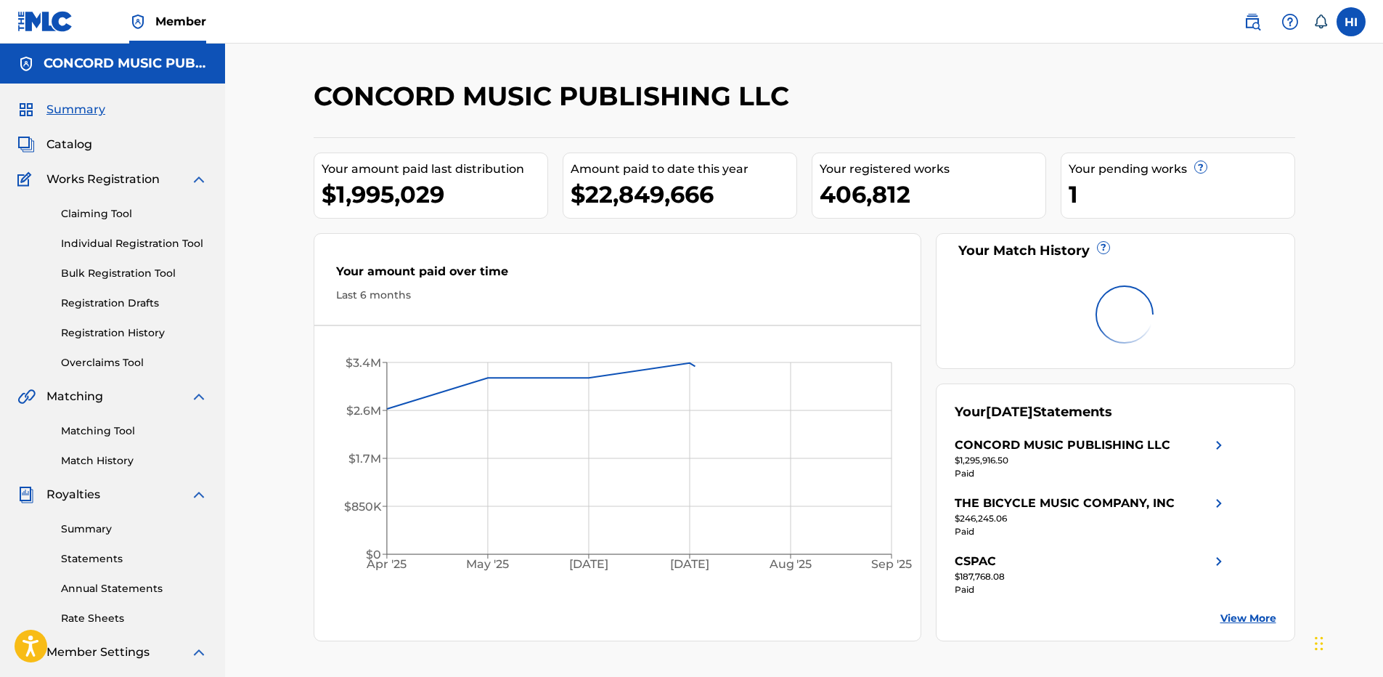
click at [1351, 28] on label at bounding box center [1351, 21] width 29 height 29
click at [1351, 22] on input "HI Hank Irby hank.irby@concord.com Notification Preferences Profile Log out" at bounding box center [1351, 22] width 0 height 0
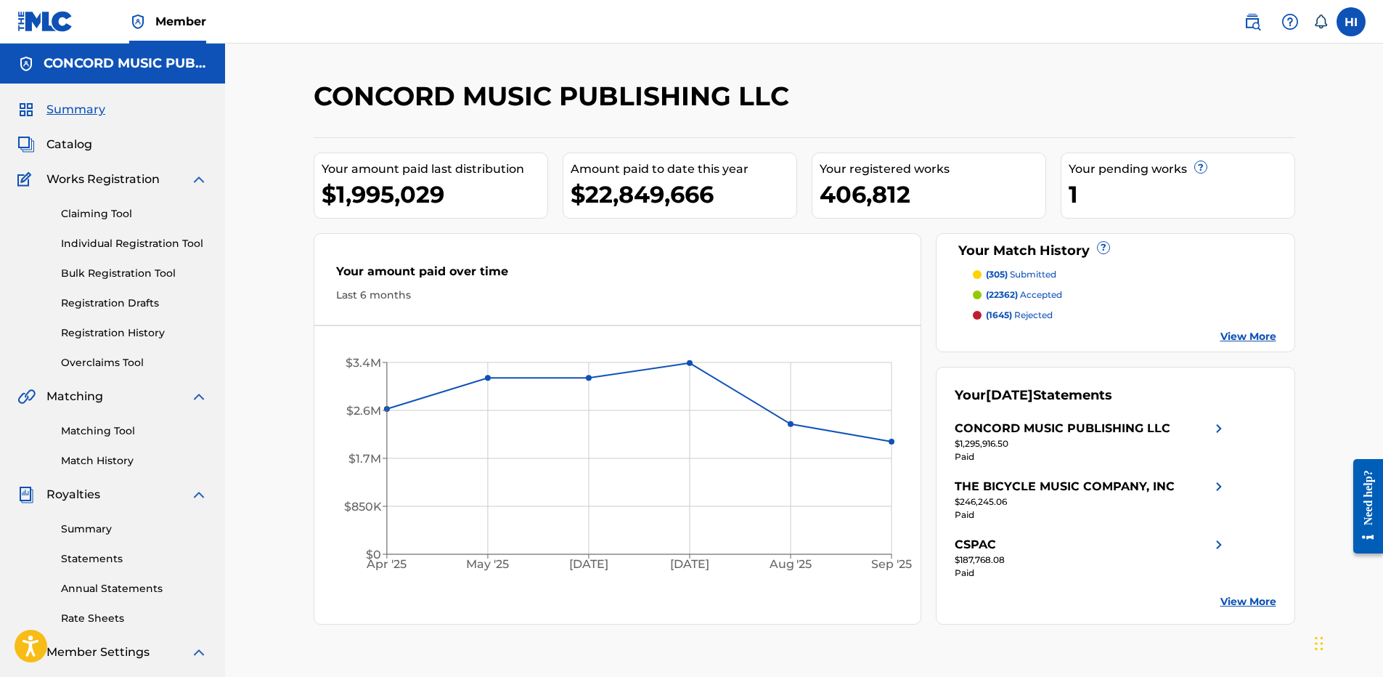
click at [1091, 105] on div at bounding box center [1183, 101] width 226 height 43
